Goal: Task Accomplishment & Management: Complete application form

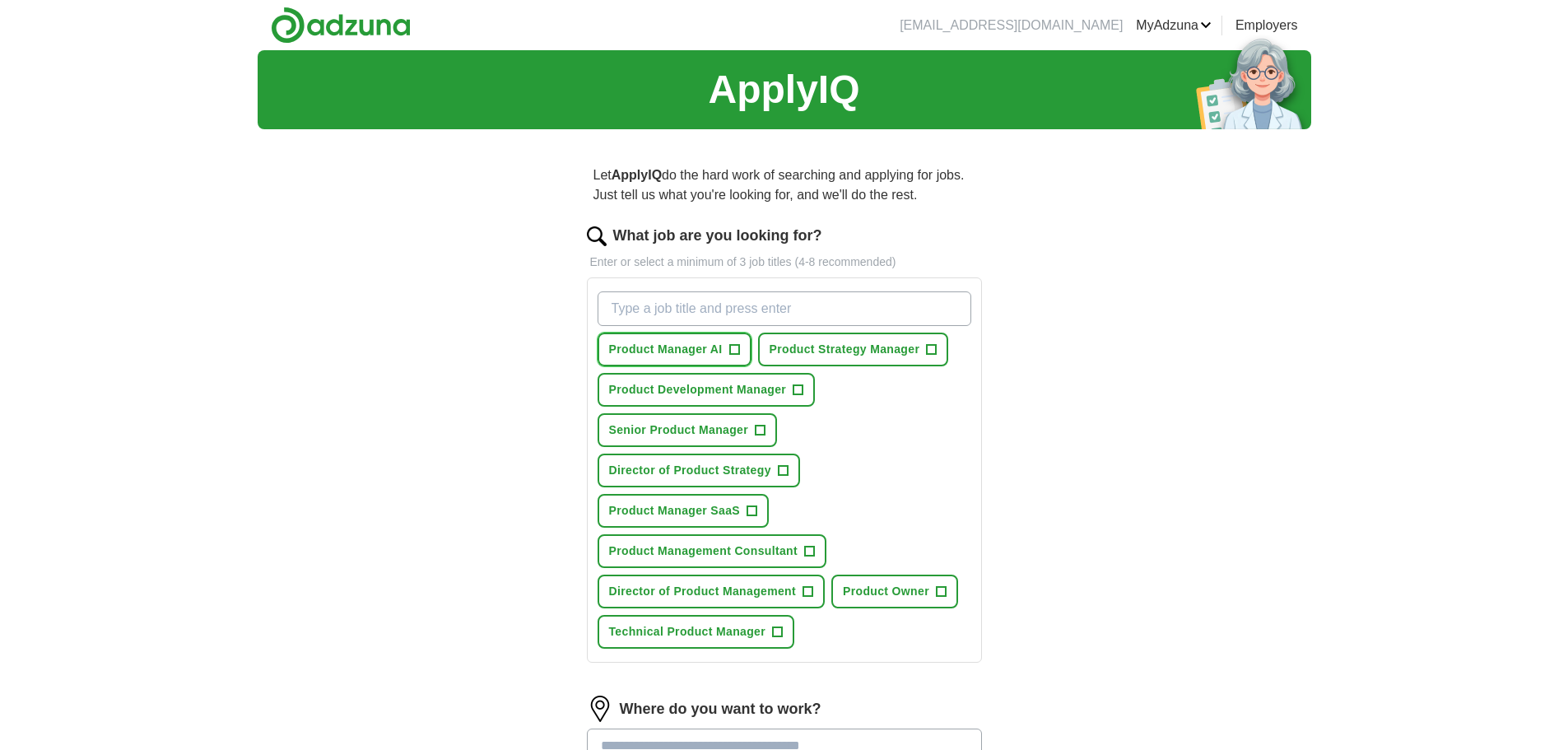
click at [700, 346] on span "Product Manager AI" at bounding box center [666, 349] width 114 height 18
click at [824, 348] on span "Product Strategy Manager" at bounding box center [845, 349] width 151 height 18
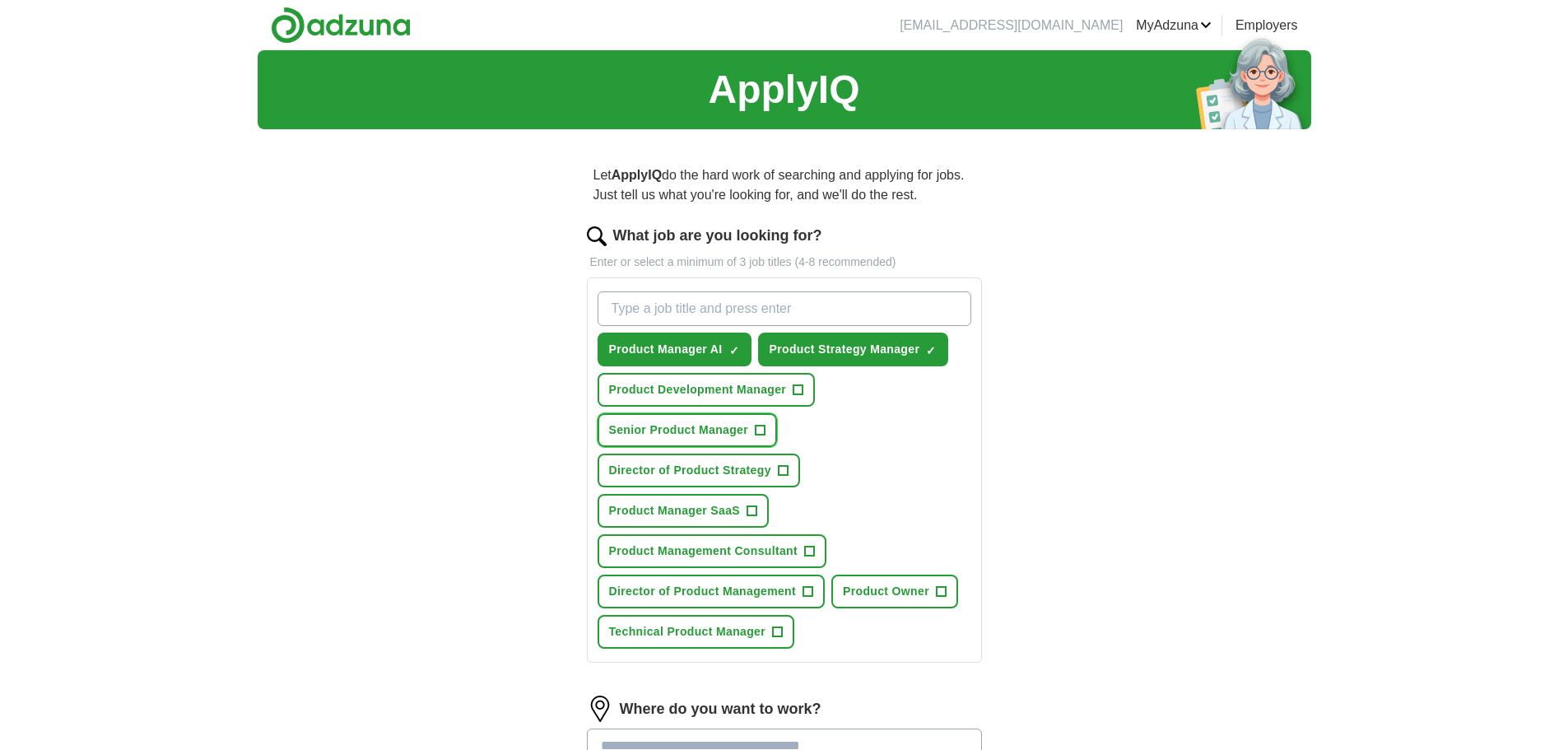
click at [660, 426] on span "Senior Product Manager" at bounding box center [679, 429] width 140 height 18
click at [669, 464] on span "Director of Product Strategy" at bounding box center [691, 470] width 162 height 18
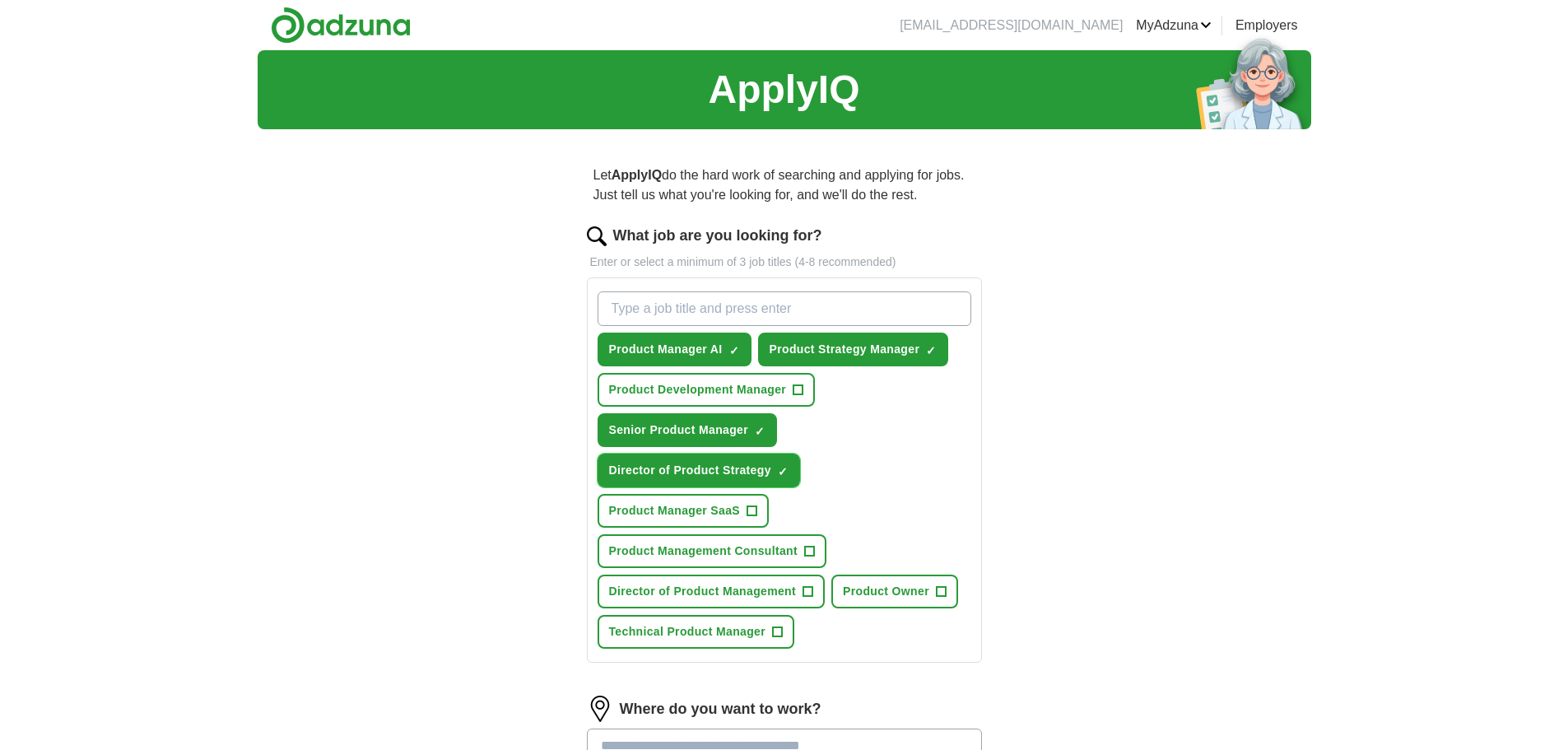
scroll to position [82, 0]
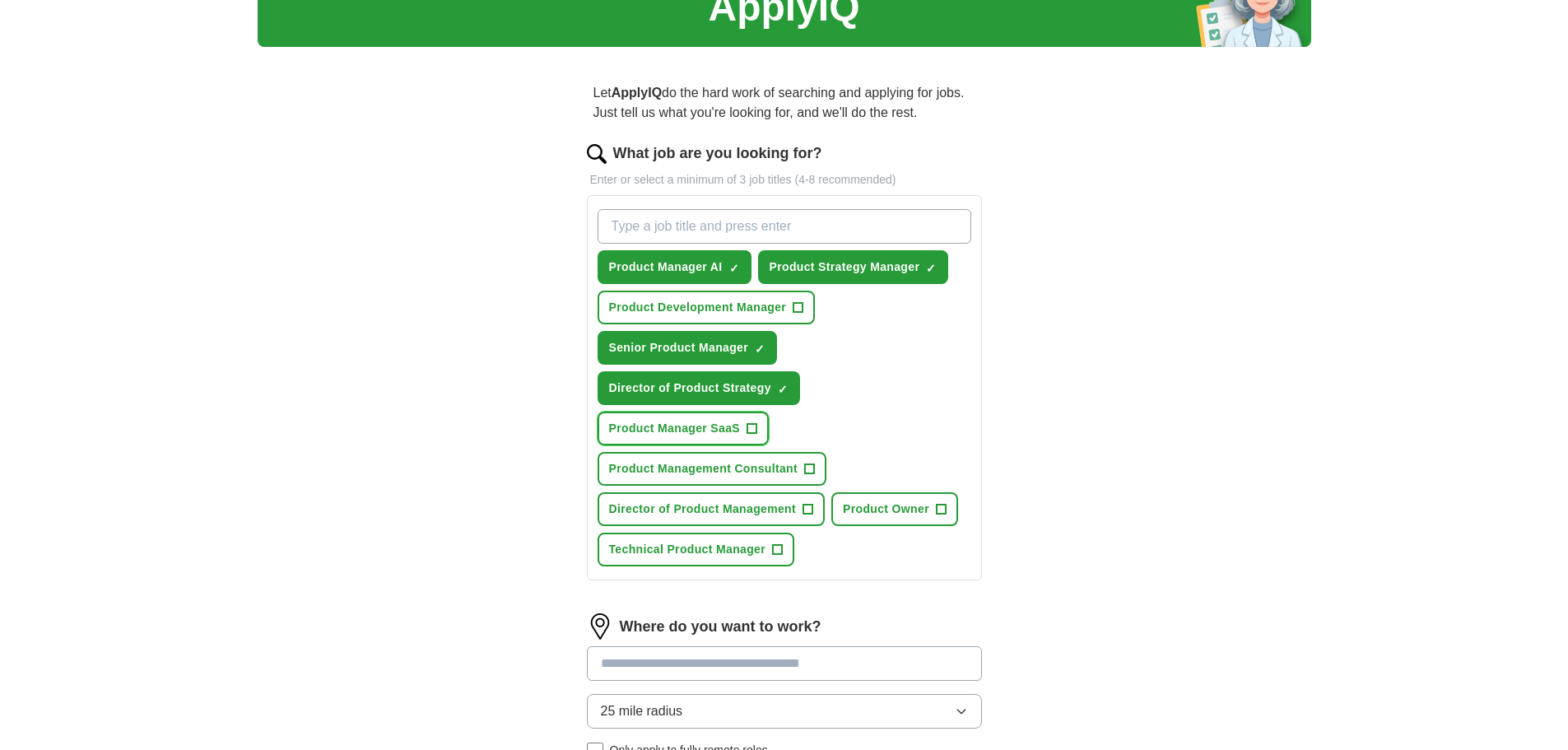
click at [662, 428] on span "Product Manager SaaS" at bounding box center [675, 428] width 131 height 18
click at [647, 469] on span "Product Management Consultant" at bounding box center [704, 469] width 189 height 18
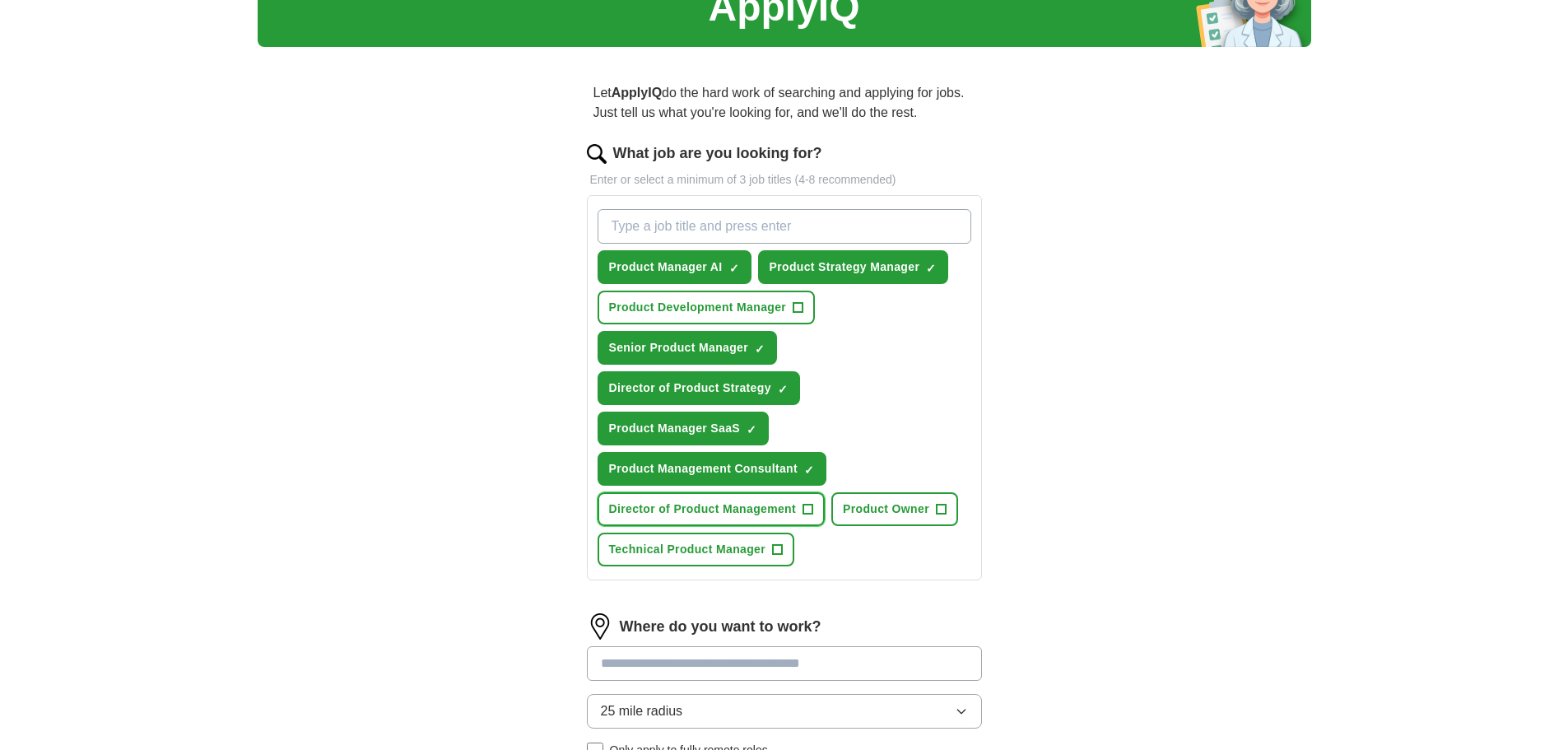
click at [655, 511] on span "Director of Product Management" at bounding box center [703, 509] width 188 height 18
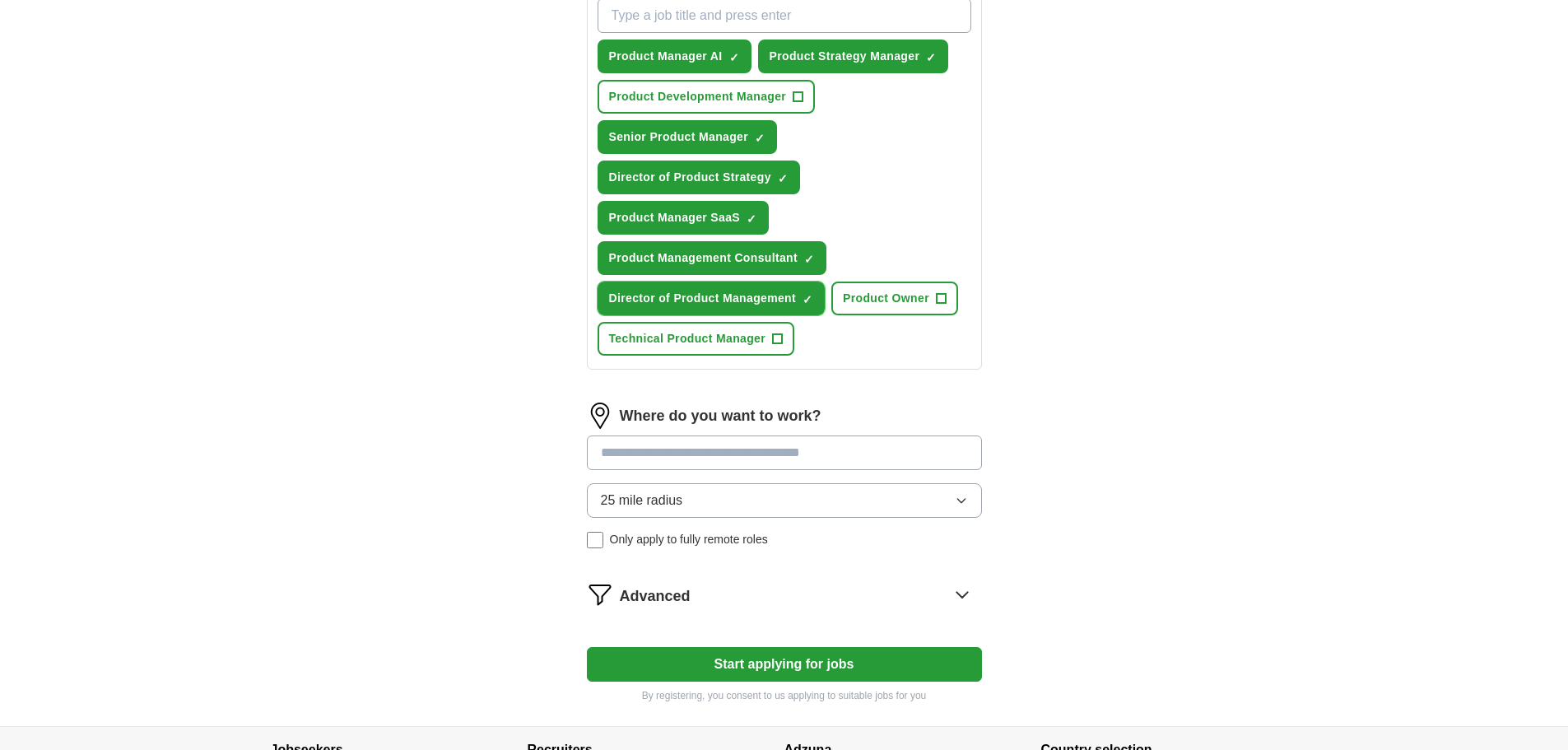
scroll to position [329, 0]
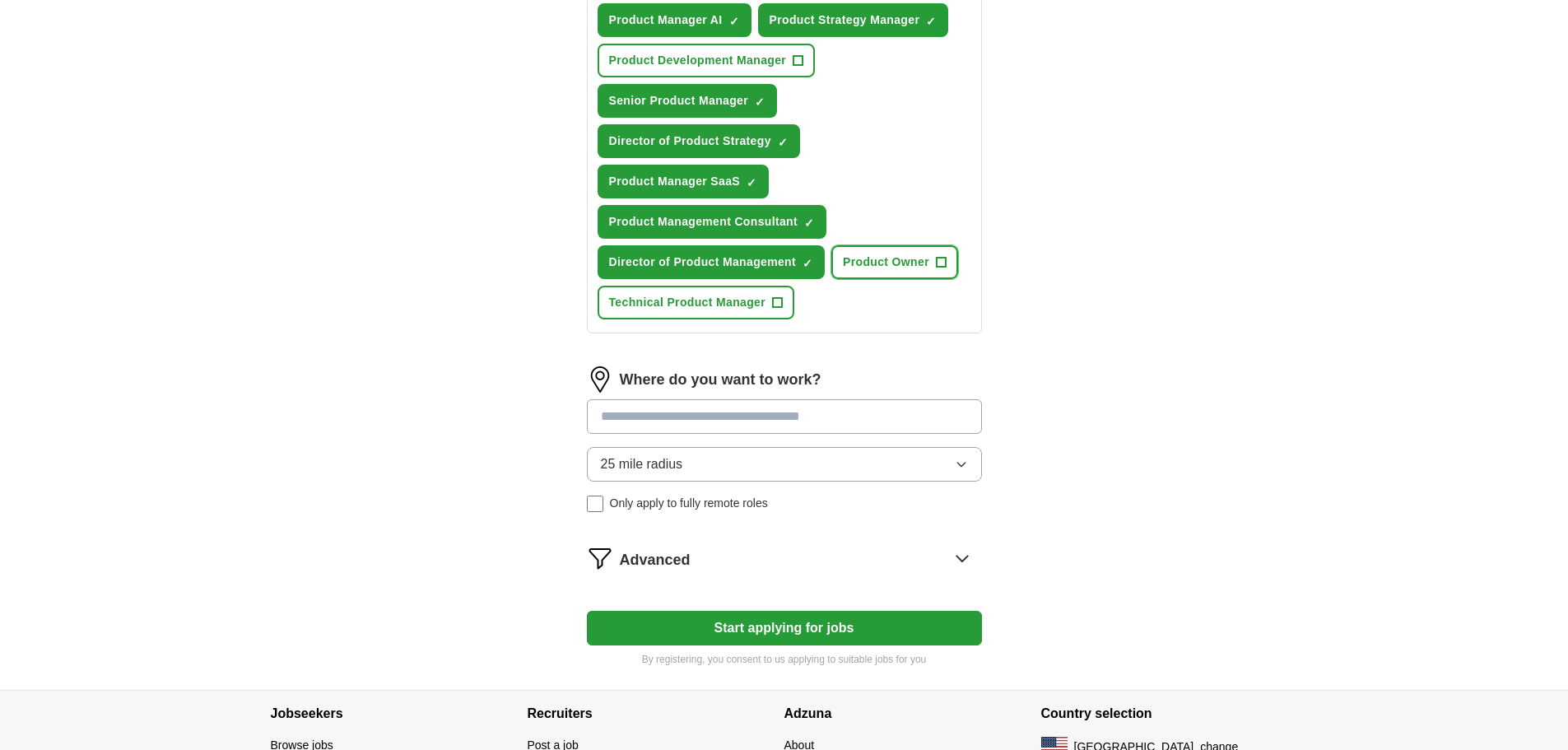
click at [884, 259] on span "Product Owner" at bounding box center [886, 262] width 86 height 18
click at [659, 413] on input at bounding box center [784, 416] width 395 height 34
type input "******"
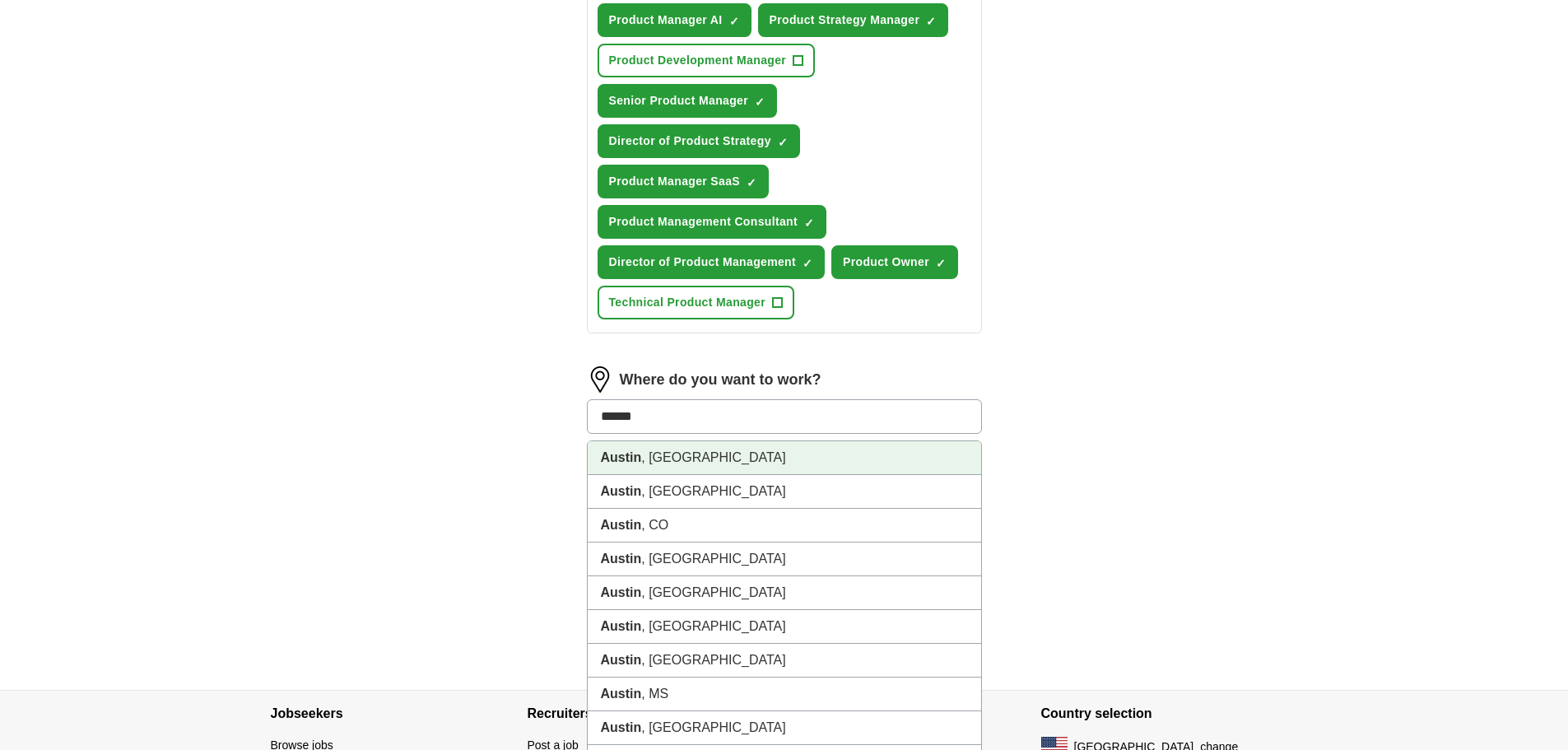
click at [634, 452] on strong "Austin" at bounding box center [621, 457] width 41 height 14
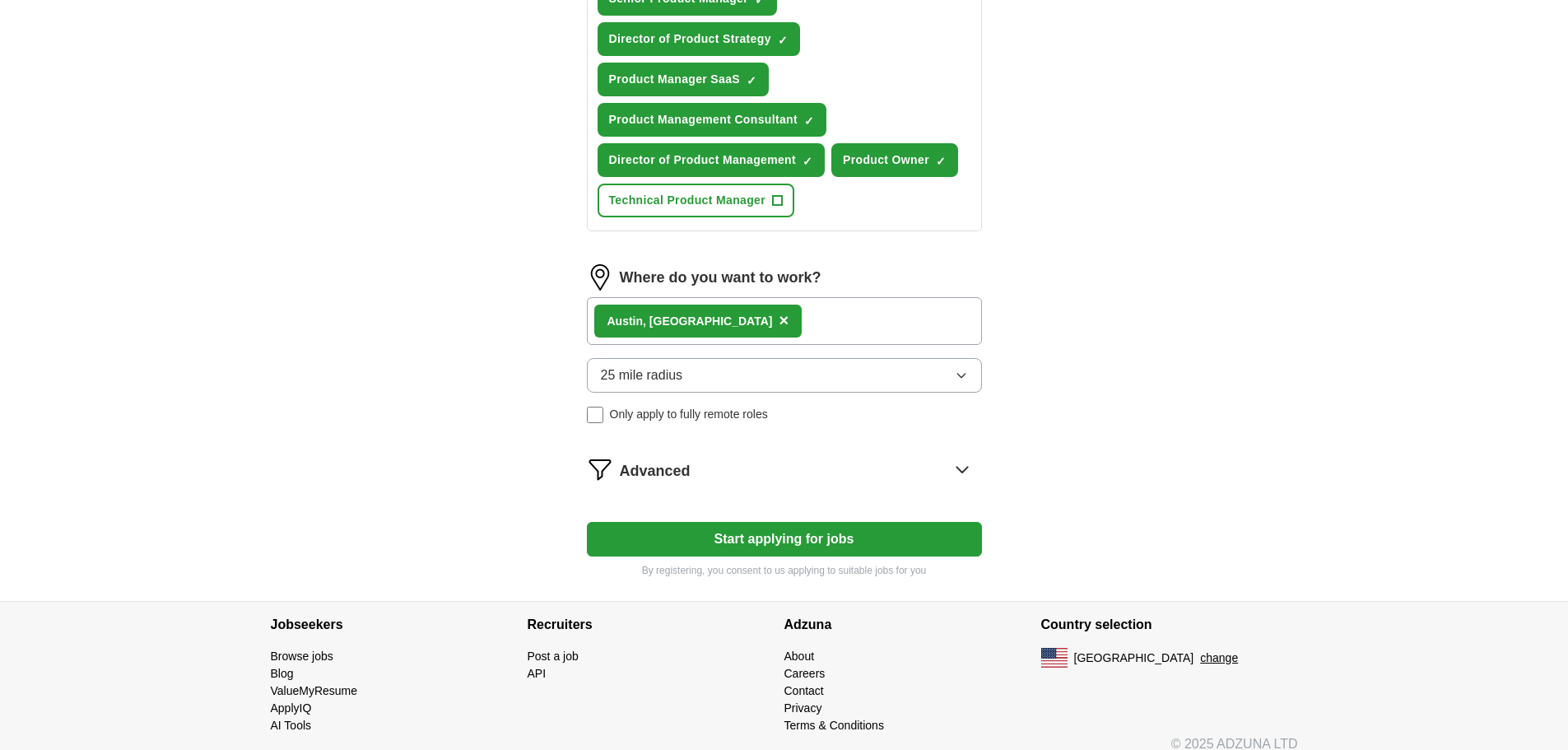
scroll to position [449, 0]
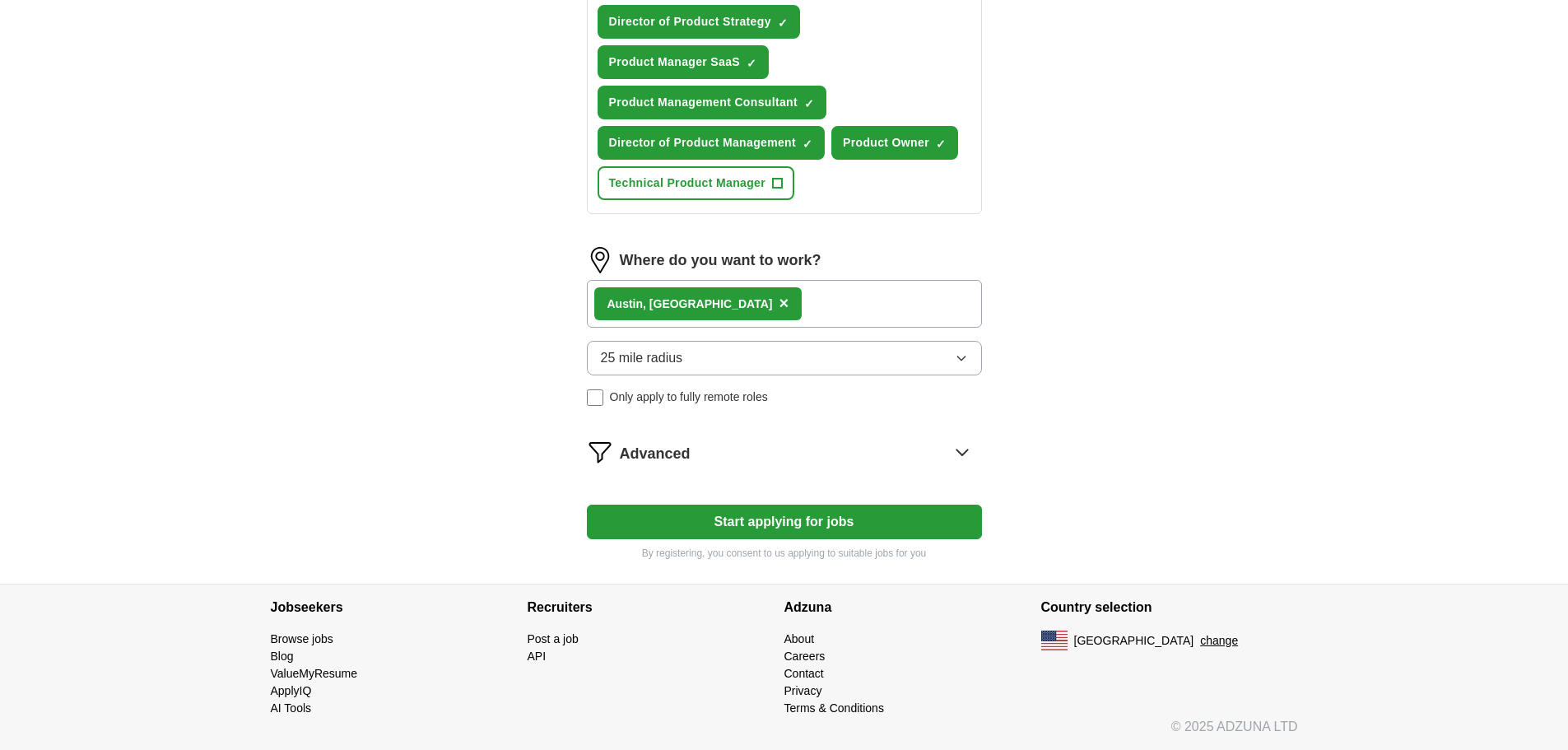
click at [958, 449] on icon at bounding box center [962, 451] width 26 height 26
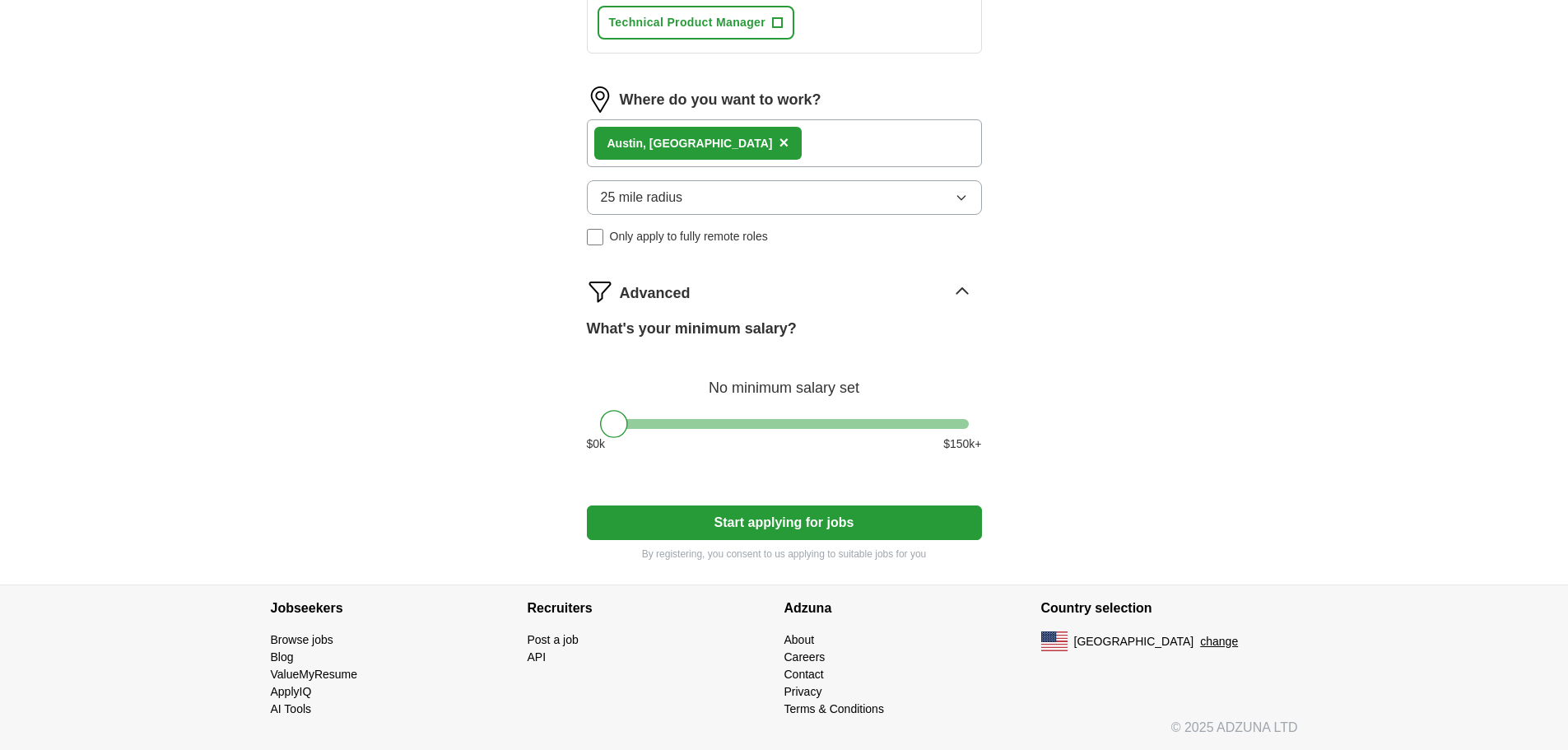
scroll to position [610, 0]
drag, startPoint x: 616, startPoint y: 425, endPoint x: 997, endPoint y: 443, distance: 381.4
click at [997, 443] on div "Let ApplyIQ do the hard work of searching and applying for jobs. Just tell us w…" at bounding box center [784, 58] width 527 height 1051
drag, startPoint x: 952, startPoint y: 427, endPoint x: 888, endPoint y: 426, distance: 64.0
click at [888, 426] on div at bounding box center [889, 423] width 28 height 28
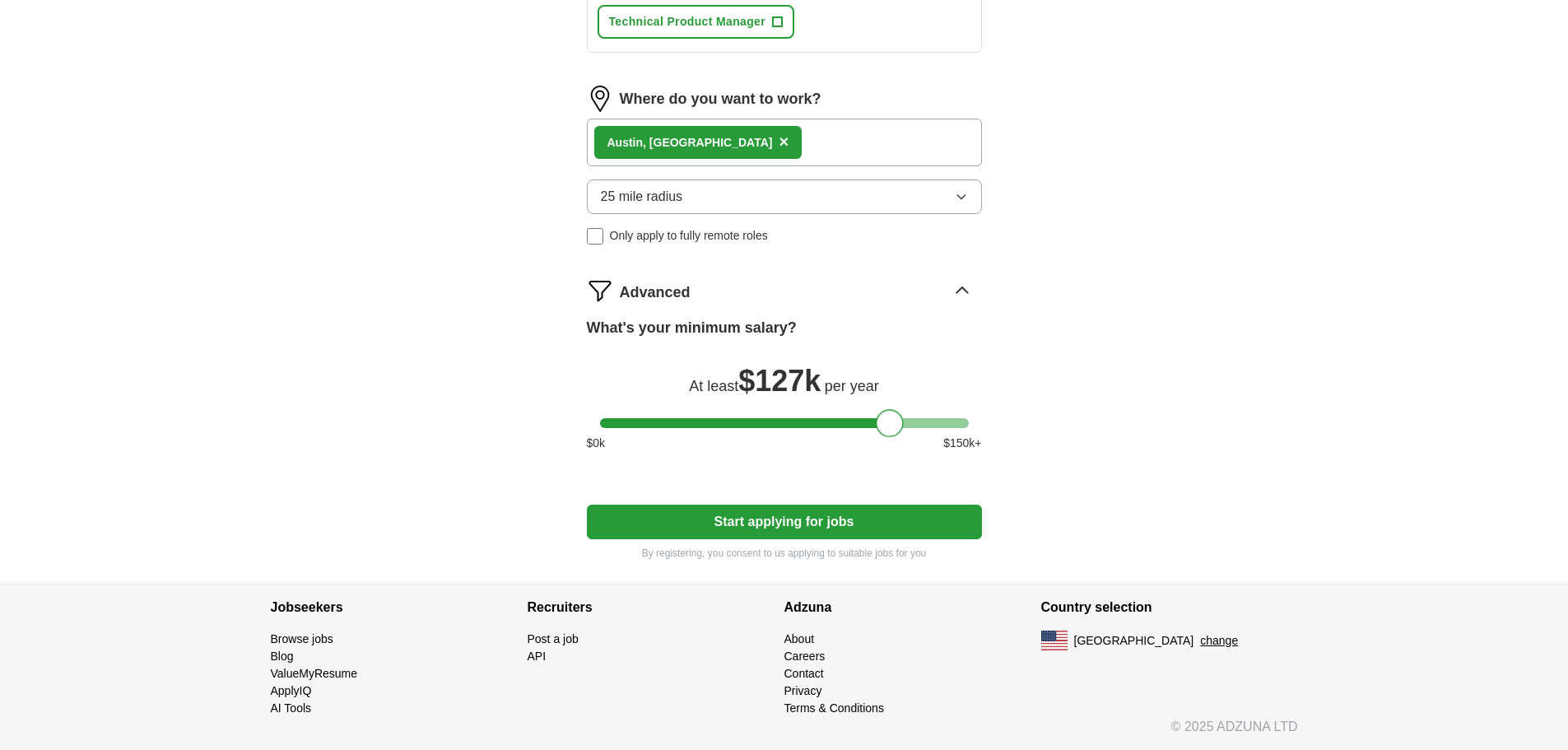
click at [748, 527] on button "Start applying for jobs" at bounding box center [784, 521] width 395 height 34
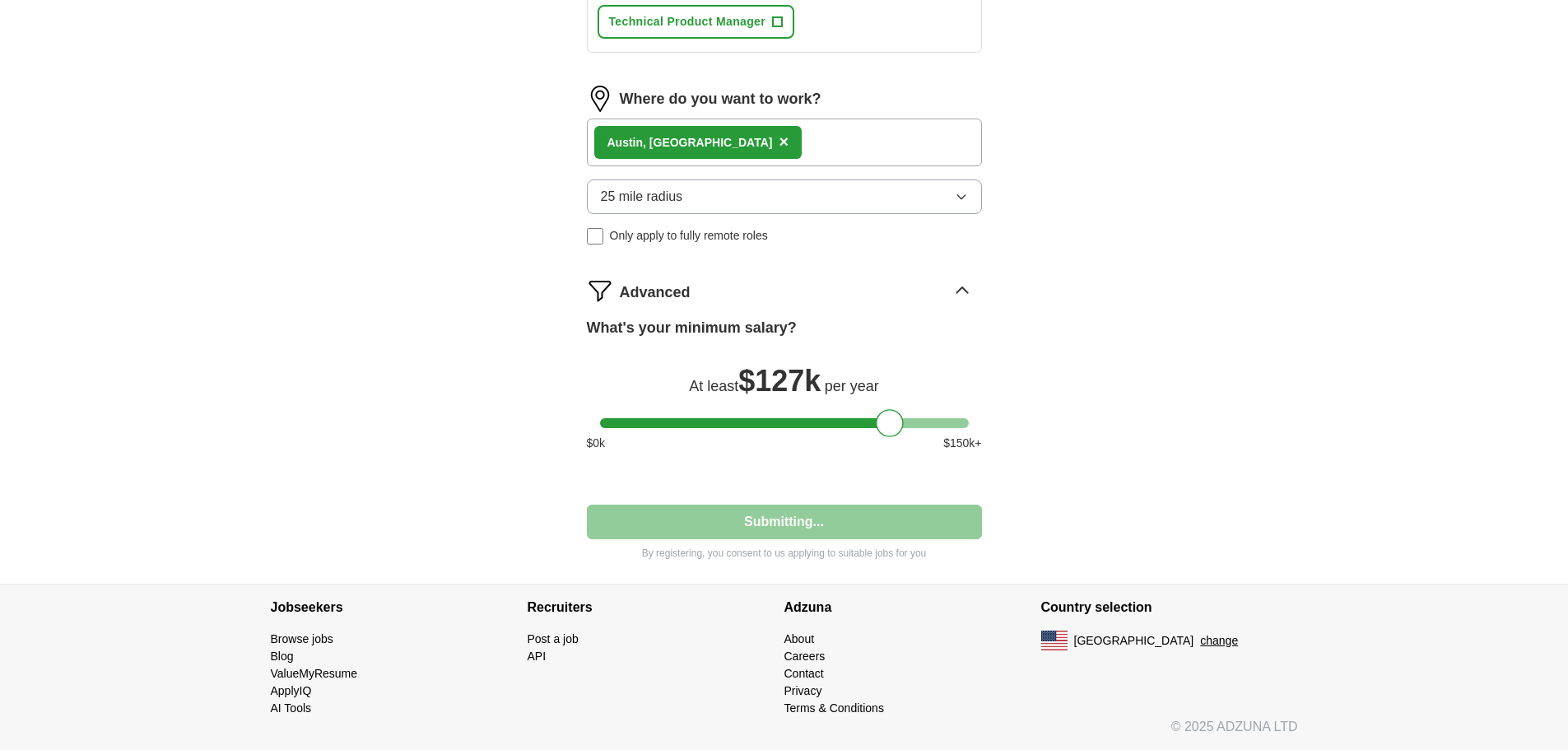
select select "**"
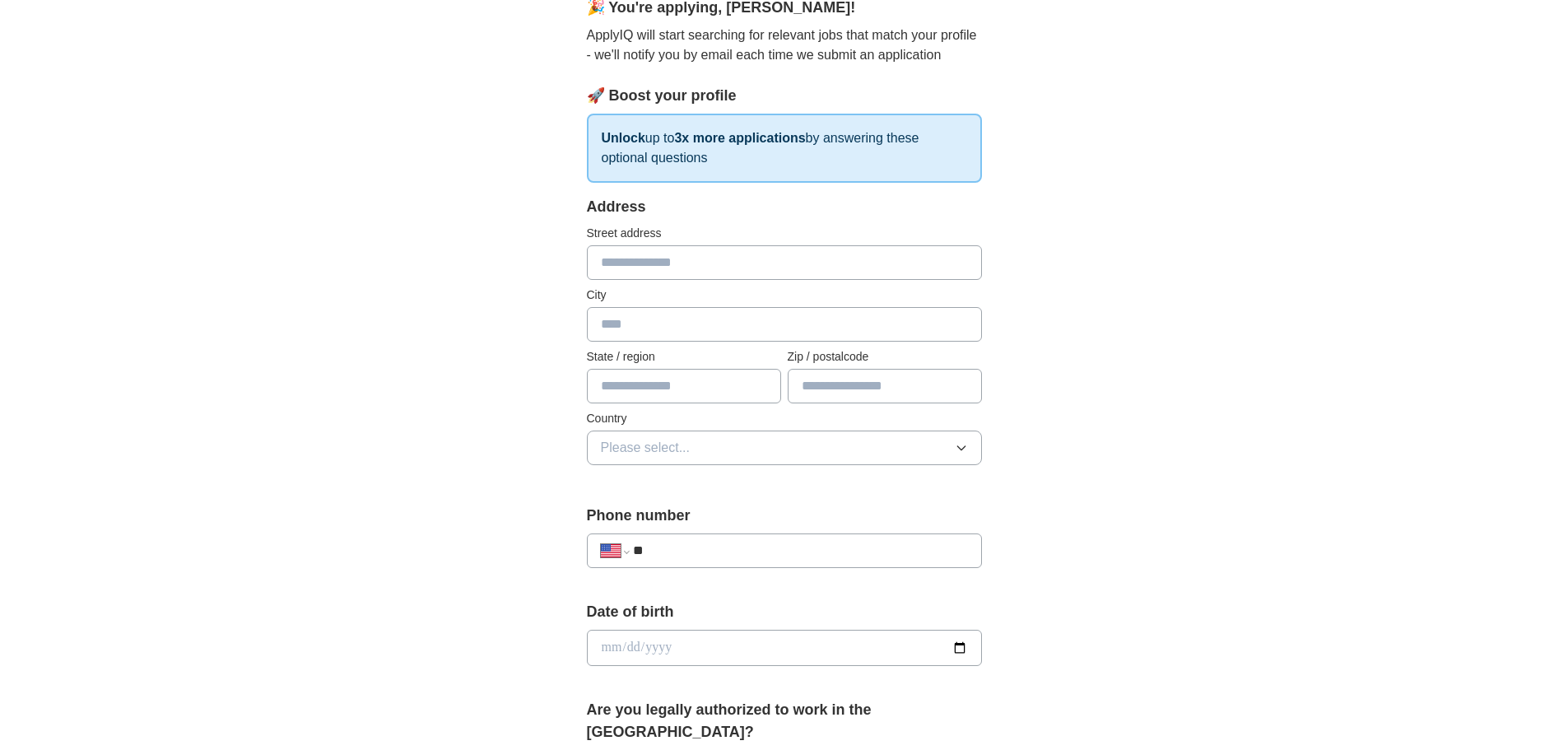
scroll to position [0, 0]
